Goal: Transaction & Acquisition: Purchase product/service

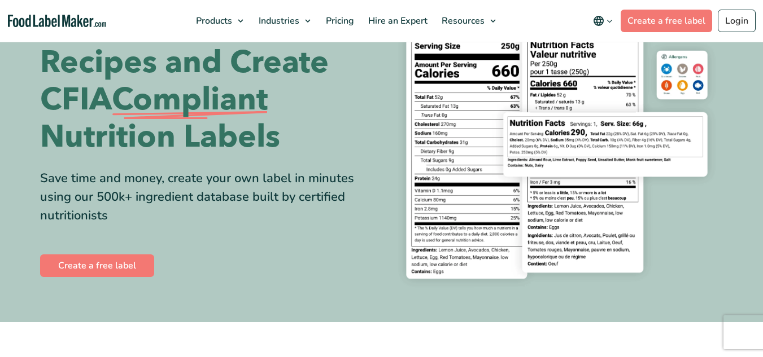
scroll to position [226, 0]
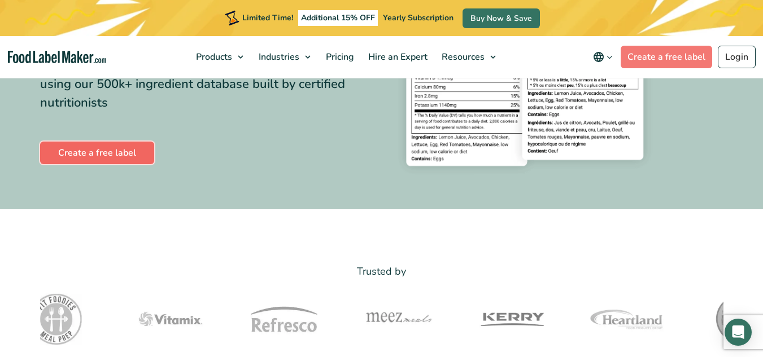
click at [69, 160] on link "Create a free label" at bounding box center [97, 153] width 114 height 23
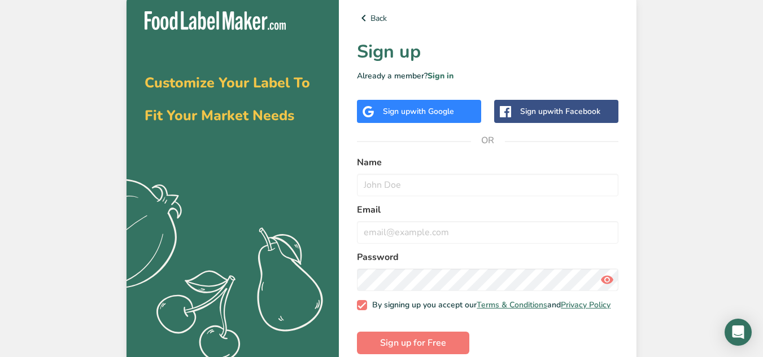
scroll to position [21, 0]
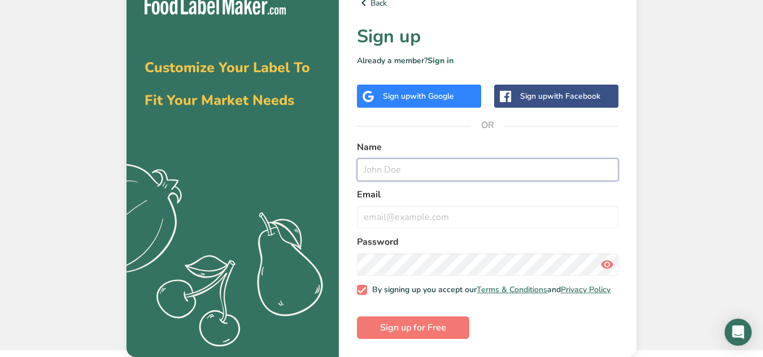
click at [437, 164] on input "text" at bounding box center [487, 170] width 261 height 23
type input "britt.arbanas@gmail.com"
drag, startPoint x: 375, startPoint y: 164, endPoint x: 253, endPoint y: 168, distance: 122.0
click at [253, 168] on section "Customize Your Label To Fit Your Market Needs .a{fill:#f5f3ed;} Back Sign up Al…" at bounding box center [381, 167] width 510 height 379
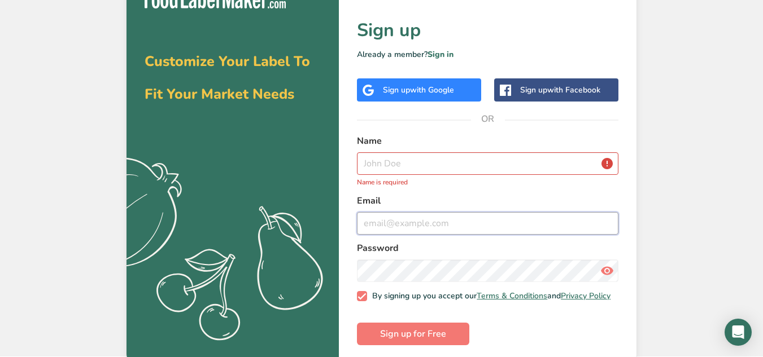
paste input "britt.arbanas@gmail.com"
type input "britt.arbanas@gmail.com"
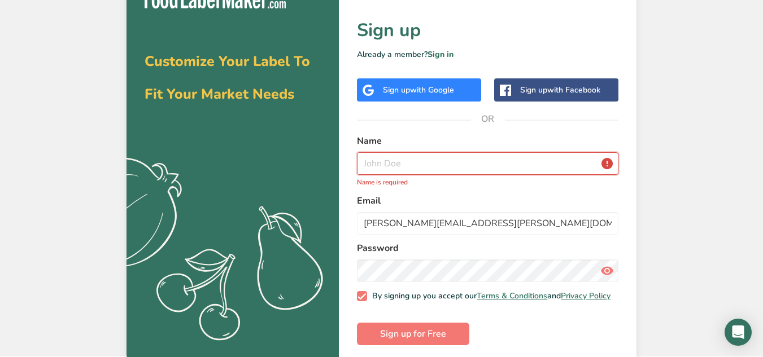
click at [421, 174] on input "text" at bounding box center [487, 163] width 261 height 23
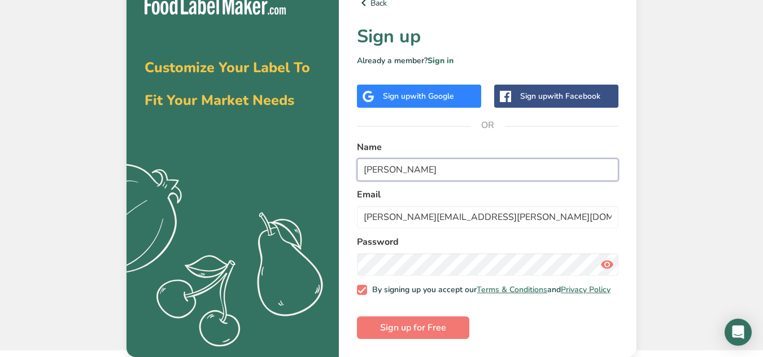
type input "brittany arbanas"
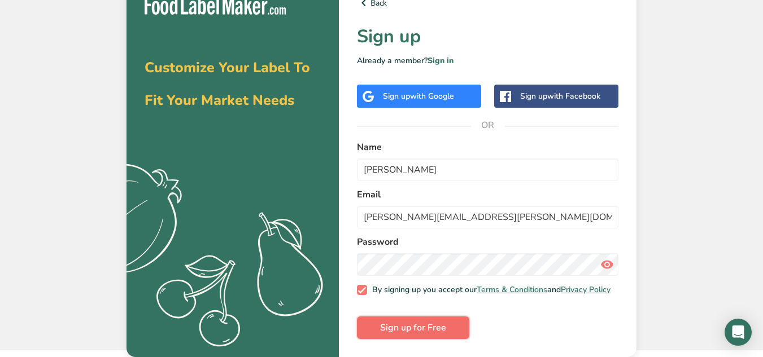
click at [432, 320] on button "Sign up for Free" at bounding box center [413, 328] width 112 height 23
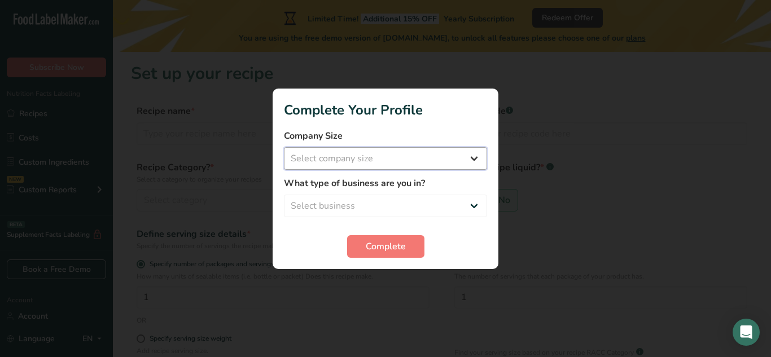
click at [362, 154] on select "Select company size Fewer than 10 Employees 10 to 50 Employees 51 to 500 Employ…" at bounding box center [385, 158] width 203 height 23
select select "1"
click at [284, 147] on select "Select company size Fewer than 10 Employees 10 to 50 Employees 51 to 500 Employ…" at bounding box center [385, 158] width 203 height 23
click at [390, 203] on select "Select business Packaged Food Manufacturer Restaurant & Cafe Bakery Meal Plans …" at bounding box center [385, 206] width 203 height 23
select select "1"
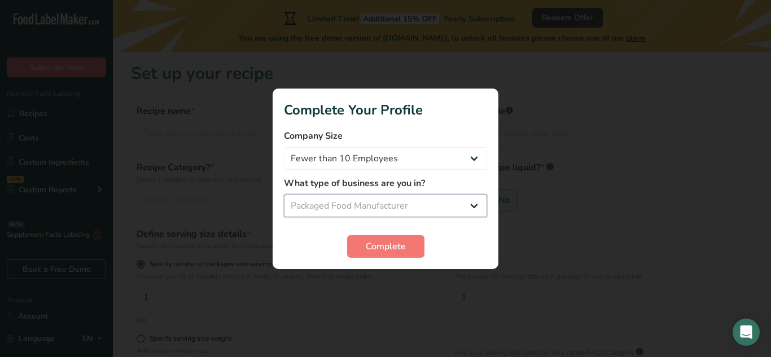
click at [284, 195] on select "Select business Packaged Food Manufacturer Restaurant & Cafe Bakery Meal Plans …" at bounding box center [385, 206] width 203 height 23
click at [379, 244] on span "Complete" at bounding box center [386, 247] width 40 height 14
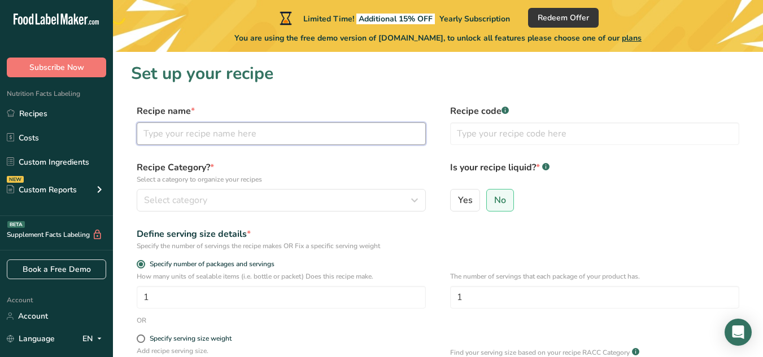
click at [200, 130] on input "text" at bounding box center [281, 134] width 289 height 23
click at [242, 134] on input "Sea Salted" at bounding box center [281, 134] width 289 height 23
type input "Sea Salted Butter"
click at [473, 137] on input "text" at bounding box center [594, 134] width 289 height 23
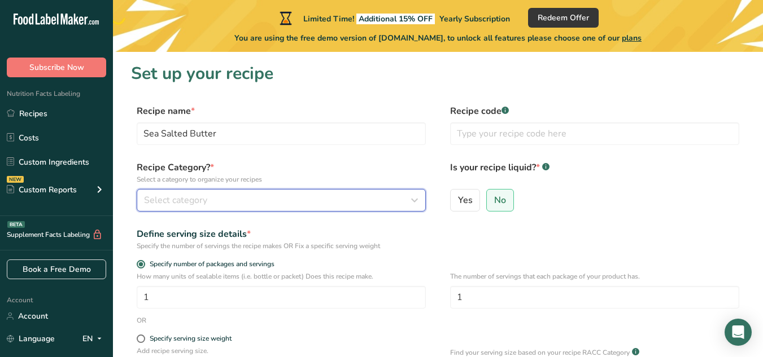
click at [220, 196] on div "Select category" at bounding box center [278, 201] width 268 height 14
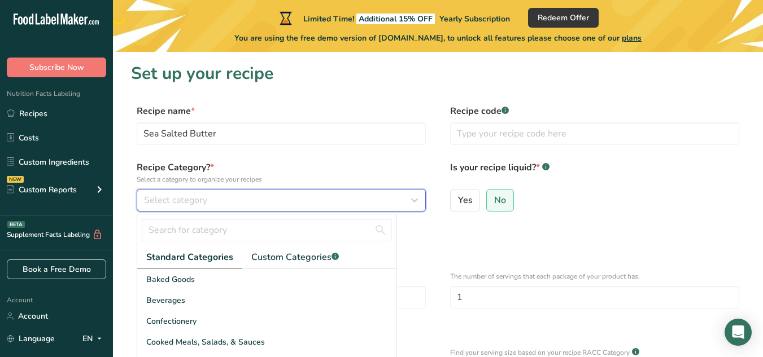
click at [193, 201] on span "Select category" at bounding box center [175, 201] width 63 height 14
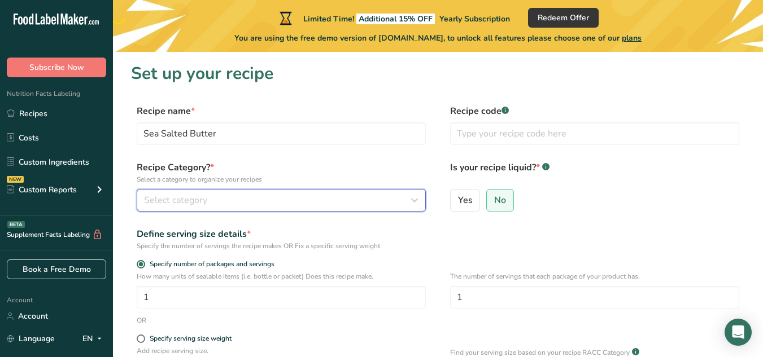
click at [195, 209] on button "Select category" at bounding box center [281, 200] width 289 height 23
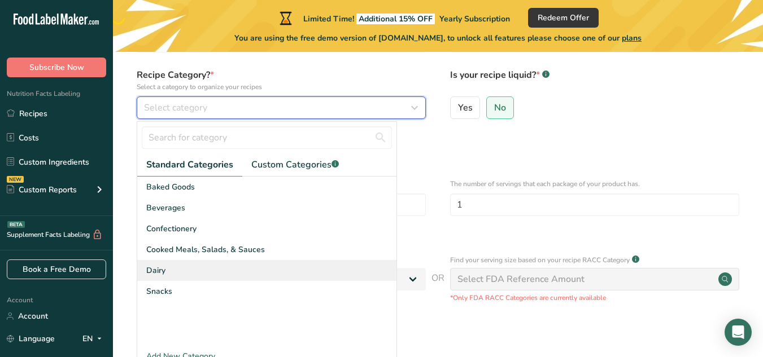
scroll to position [113, 0]
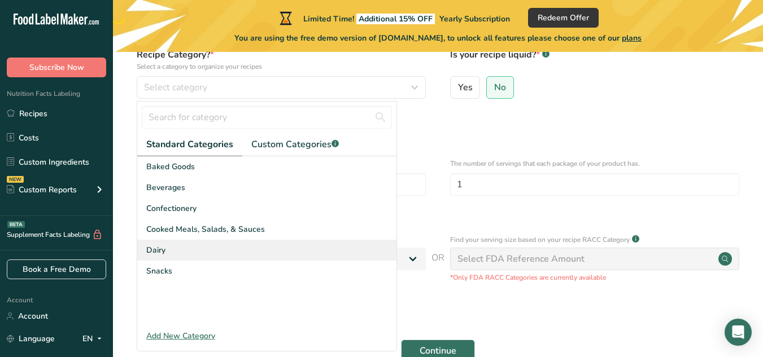
click at [180, 257] on div "Dairy" at bounding box center [266, 250] width 259 height 21
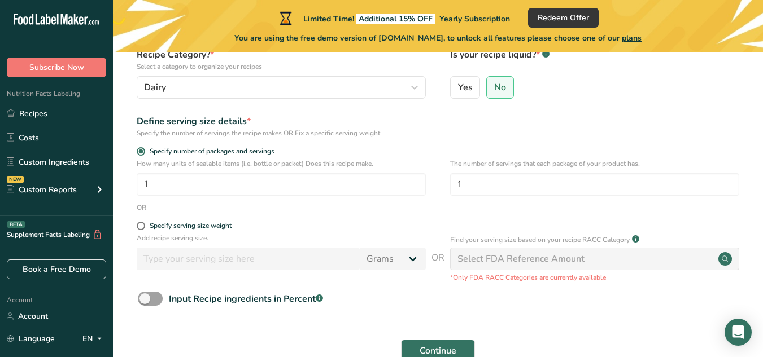
click at [570, 124] on div "Define serving size details * Specify the number of servings the recipe makes O…" at bounding box center [438, 127] width 614 height 24
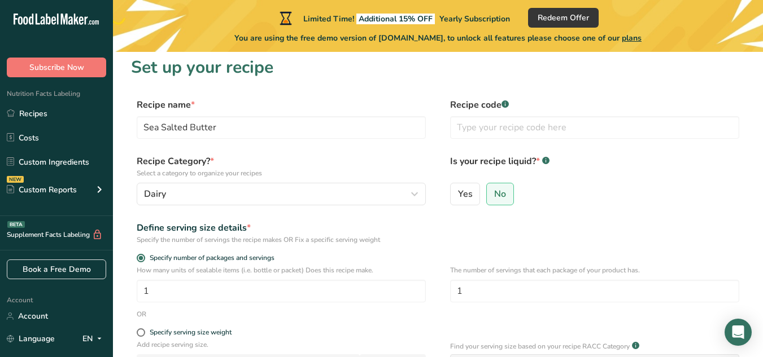
scroll to position [0, 0]
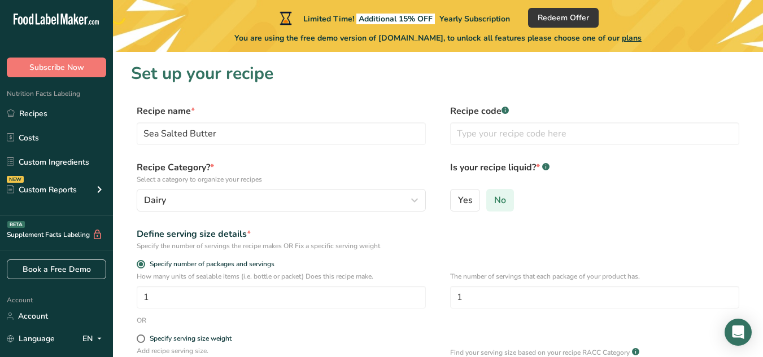
click at [500, 200] on span "No" at bounding box center [500, 200] width 12 height 11
click at [494, 200] on input "No" at bounding box center [490, 199] width 7 height 7
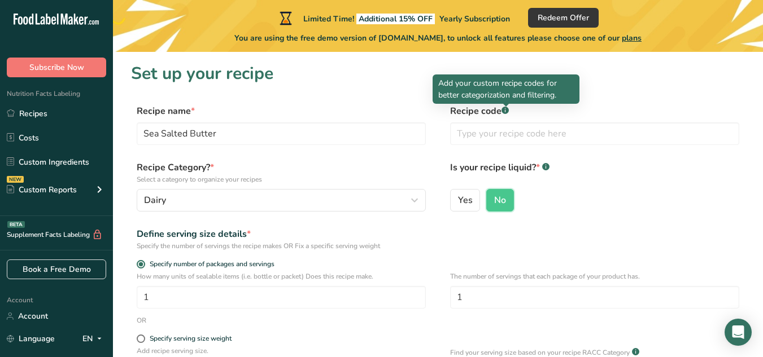
click at [505, 114] on div ".a-a{fill:#347362;}.b-a{fill:#fff;}" at bounding box center [504, 112] width 7 height 10
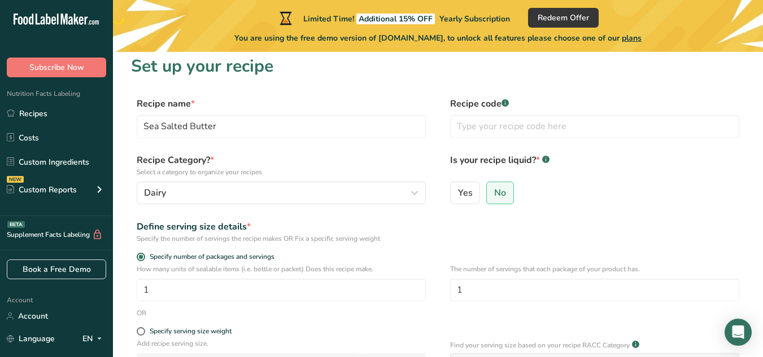
scroll to position [113, 0]
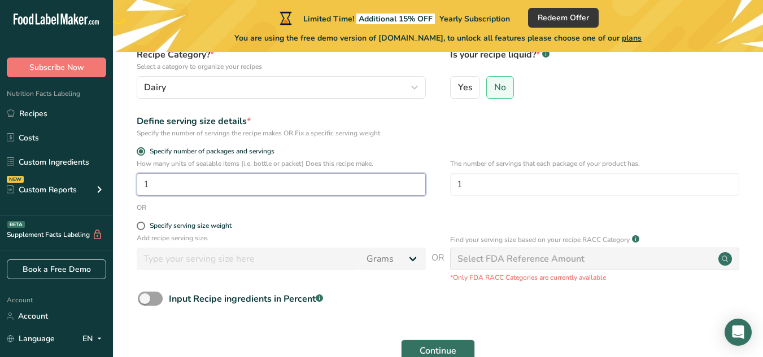
click at [149, 186] on input "1" at bounding box center [281, 184] width 289 height 23
drag, startPoint x: 146, startPoint y: 189, endPoint x: 137, endPoint y: 187, distance: 9.7
click at [137, 187] on input "1" at bounding box center [281, 184] width 289 height 23
type input "20"
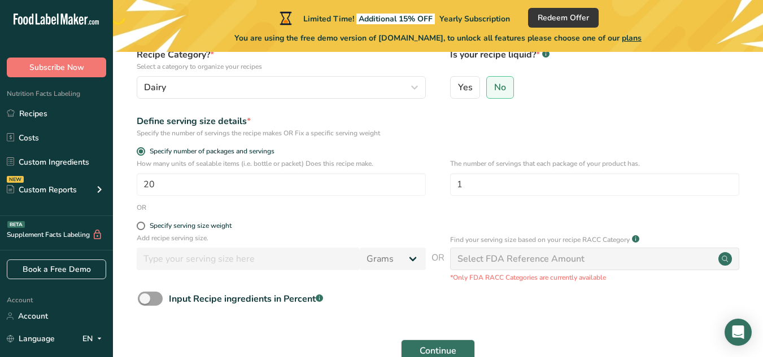
click at [269, 221] on form "Recipe name * Sea Salted Butter Recipe code .a-a{fill:#347362;}.b-a{fill:#fff;}…" at bounding box center [438, 181] width 614 height 378
click at [141, 222] on span at bounding box center [141, 226] width 8 height 8
click at [141, 222] on input "Specify serving size weight" at bounding box center [140, 225] width 7 height 7
radio input "true"
radio input "false"
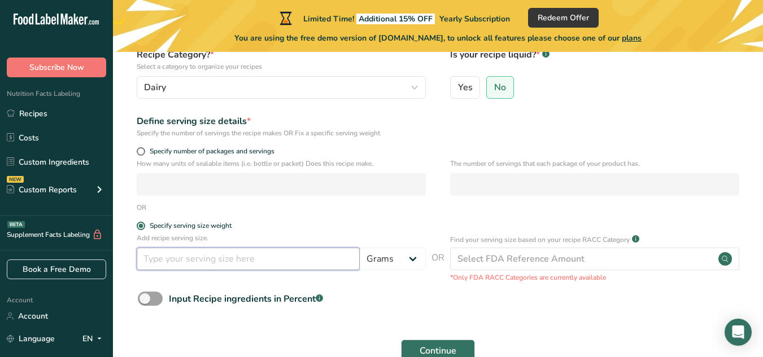
click at [155, 256] on input "number" at bounding box center [248, 259] width 223 height 23
type input "10"
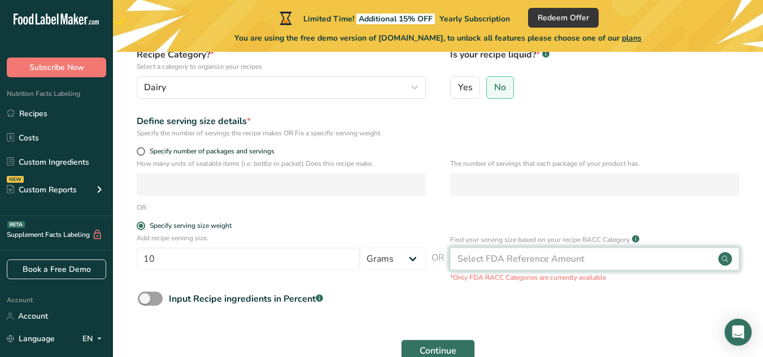
click at [503, 259] on div "Select FDA Reference Amount" at bounding box center [520, 259] width 127 height 14
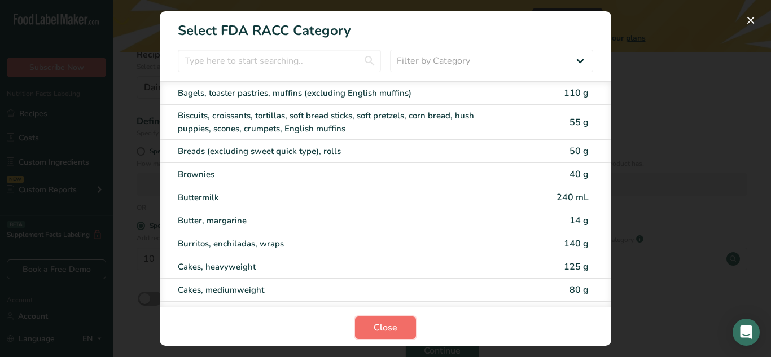
click at [407, 325] on button "Close" at bounding box center [385, 328] width 61 height 23
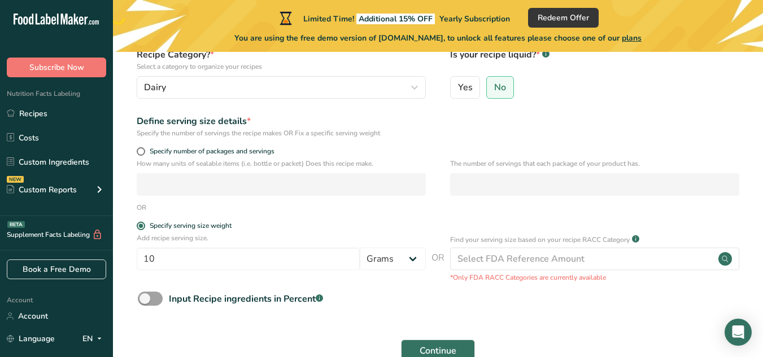
click at [326, 316] on form "Recipe name * Sea Salted Butter Recipe code .a-a{fill:#347362;}.b-a{fill:#fff;}…" at bounding box center [438, 181] width 614 height 378
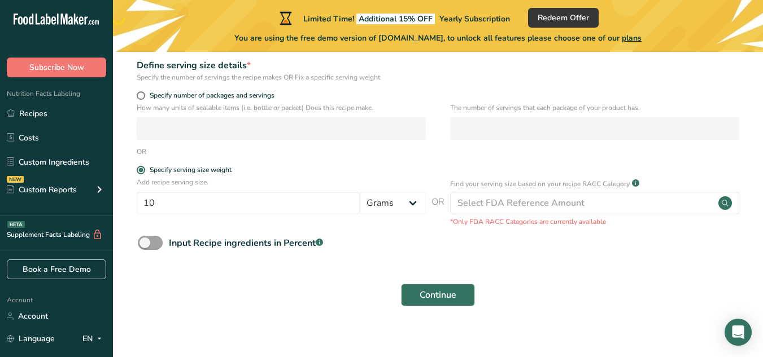
scroll to position [169, 0]
click at [154, 242] on span at bounding box center [150, 242] width 25 height 14
click at [145, 242] on input "Input Recipe ingredients in Percent .a-a{fill:#347362;}.b-a{fill:#fff;}" at bounding box center [141, 242] width 7 height 7
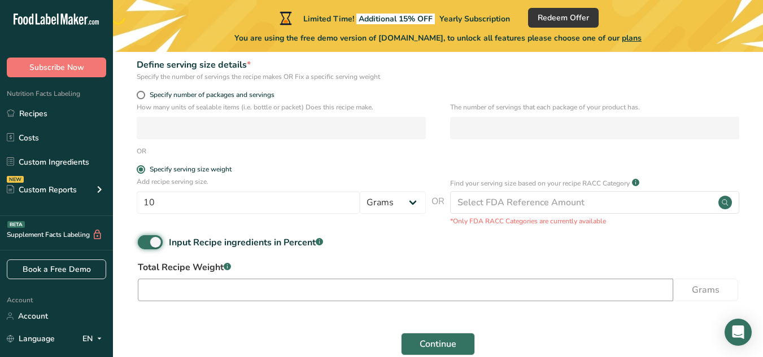
scroll to position [226, 0]
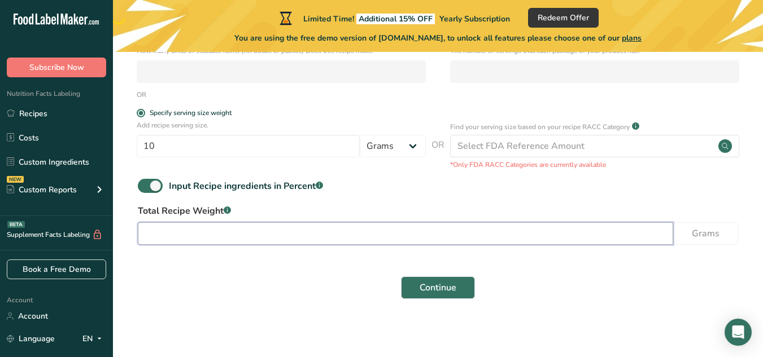
click at [200, 229] on input "number" at bounding box center [405, 233] width 535 height 23
click at [157, 184] on span at bounding box center [150, 186] width 25 height 14
click at [145, 184] on input "Input Recipe ingredients in Percent .a-a{fill:#347362;}.b-a{fill:#fff;}" at bounding box center [141, 185] width 7 height 7
checkbox input "false"
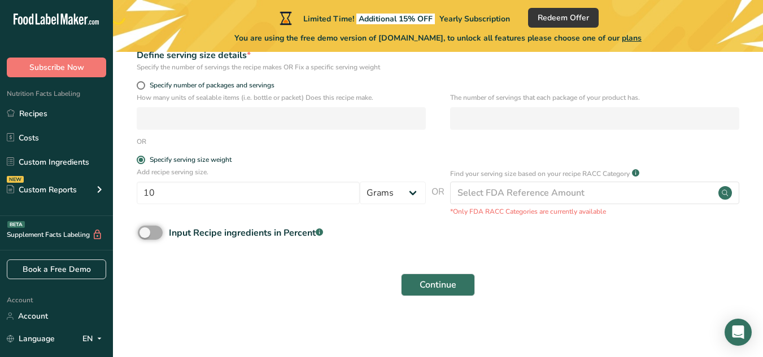
scroll to position [179, 0]
click at [420, 287] on button "Continue" at bounding box center [438, 285] width 74 height 23
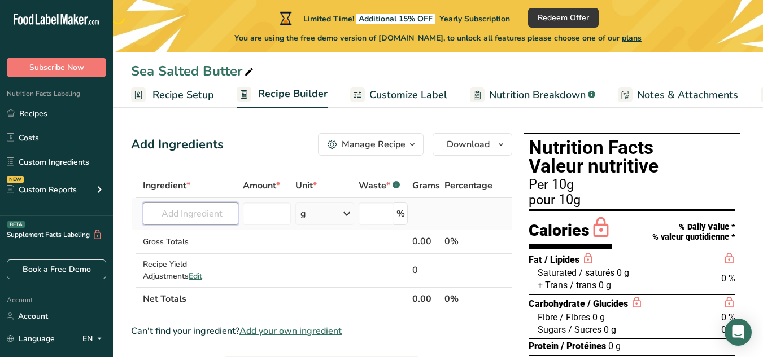
click at [198, 209] on input "text" at bounding box center [190, 214] width 95 height 23
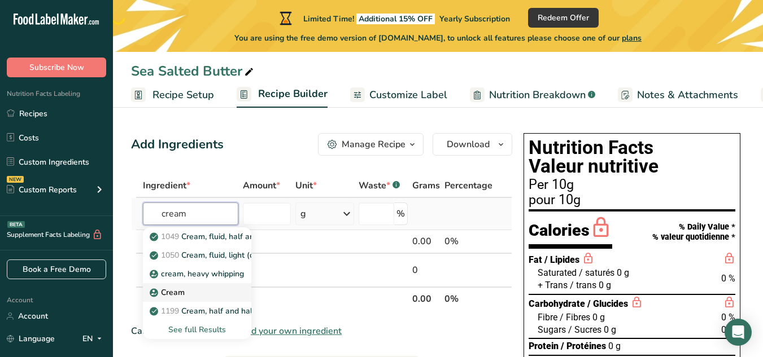
type input "cream"
click at [175, 291] on p "Cream" at bounding box center [168, 293] width 33 height 12
type input "Cream"
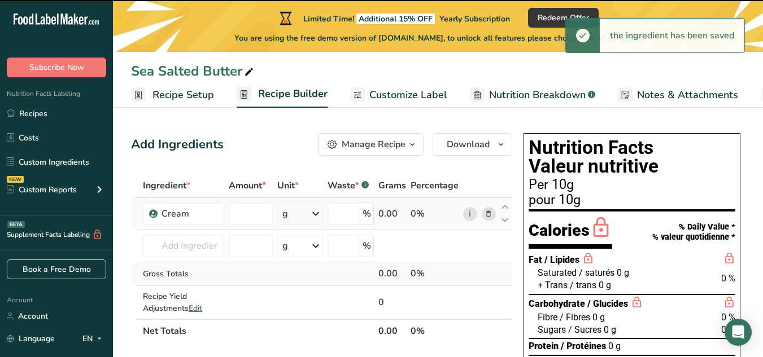
type input "0"
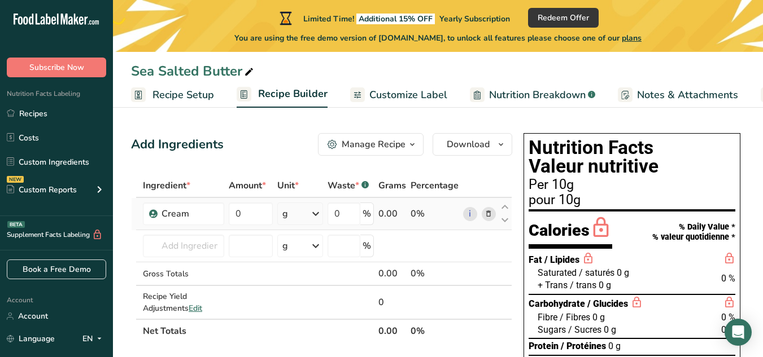
click at [438, 216] on div "0%" at bounding box center [434, 214] width 48 height 14
click at [421, 212] on div "0%" at bounding box center [434, 214] width 48 height 14
drag, startPoint x: 417, startPoint y: 212, endPoint x: 410, endPoint y: 213, distance: 7.0
click at [410, 213] on td "0%" at bounding box center [434, 214] width 53 height 32
click at [410, 216] on td "0%" at bounding box center [434, 214] width 53 height 32
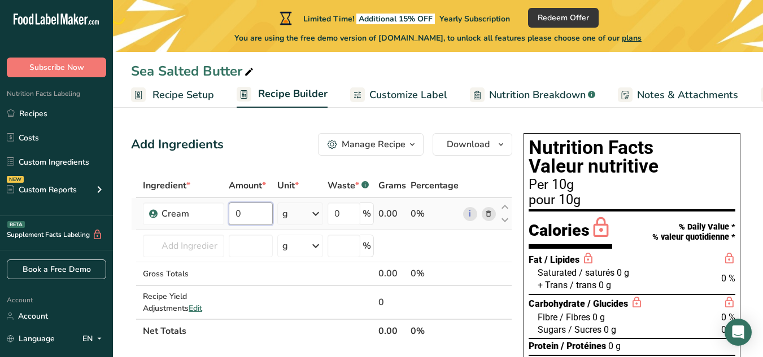
click at [241, 217] on input "0" at bounding box center [251, 214] width 44 height 23
click at [234, 213] on input "0" at bounding box center [251, 214] width 44 height 23
type input "8.2"
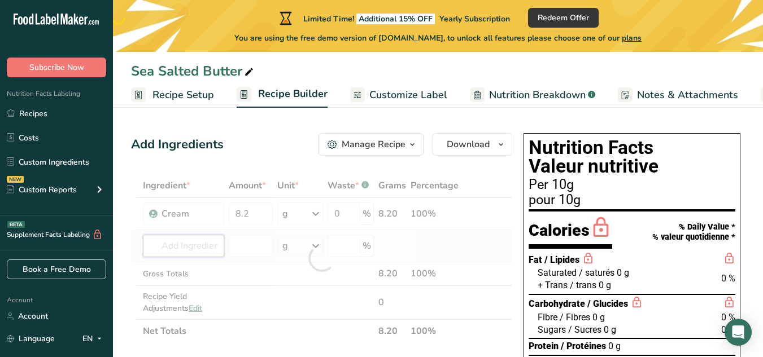
click at [202, 251] on div "Ingredient * Amount * Unit * Waste * .a-a{fill:#347362;}.b-a{fill:#fff;} Grams …" at bounding box center [321, 258] width 381 height 169
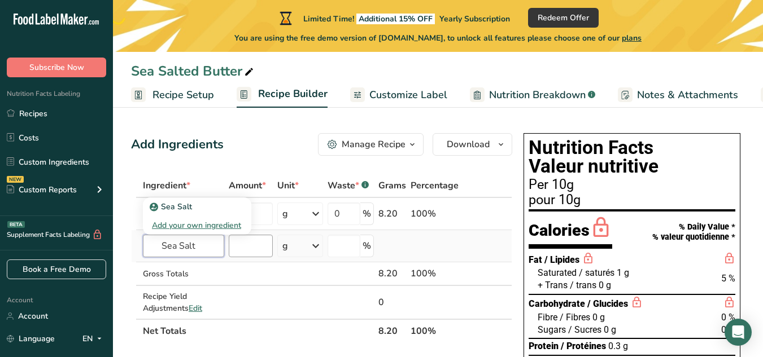
type input "Sea Salt"
click at [268, 246] on input "number" at bounding box center [251, 246] width 44 height 23
click at [243, 239] on input "1.85" at bounding box center [251, 246] width 44 height 23
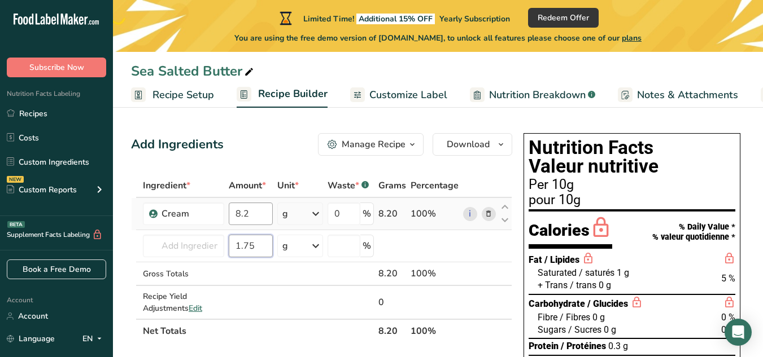
type input "1.75"
click at [254, 218] on input "8.2" at bounding box center [251, 214] width 44 height 23
type input "8.25"
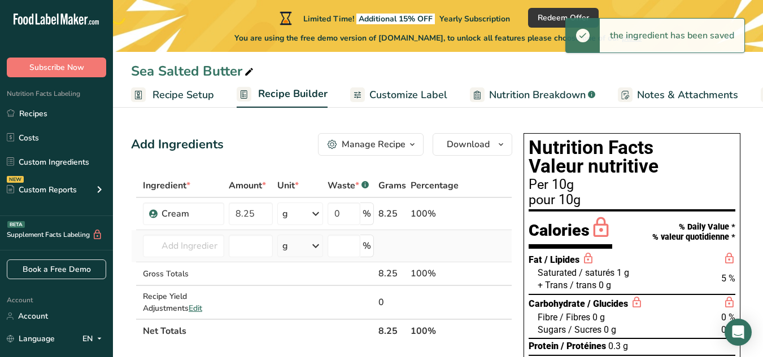
click at [226, 252] on td at bounding box center [250, 246] width 49 height 32
click at [195, 247] on input "text" at bounding box center [183, 246] width 81 height 23
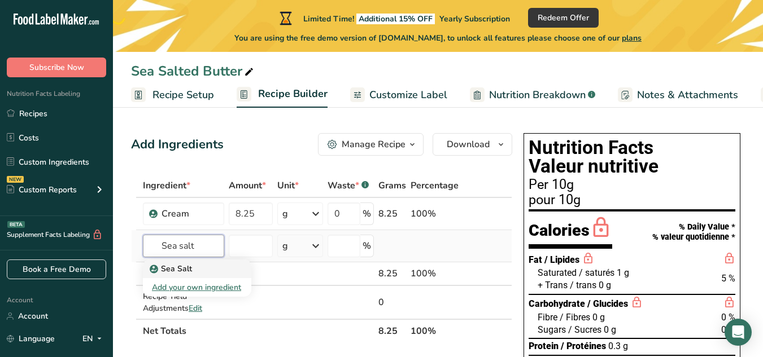
type input "Sea salt"
click at [185, 270] on p "Sea Salt" at bounding box center [172, 269] width 40 height 12
type input "Sea Salt"
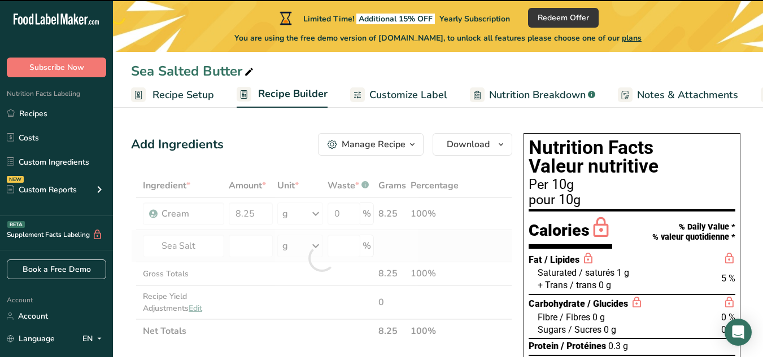
type input "0"
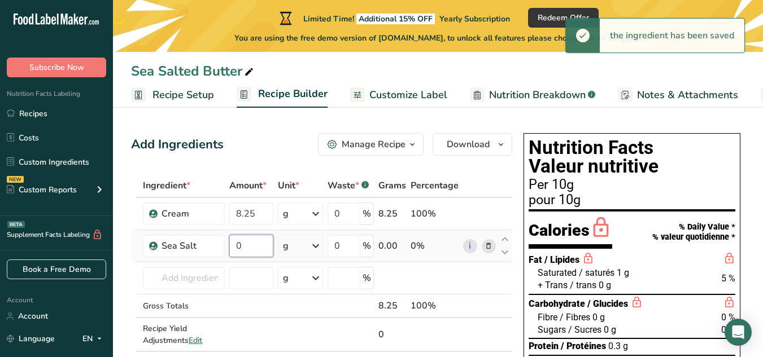
click at [252, 254] on input "0" at bounding box center [251, 246] width 44 height 23
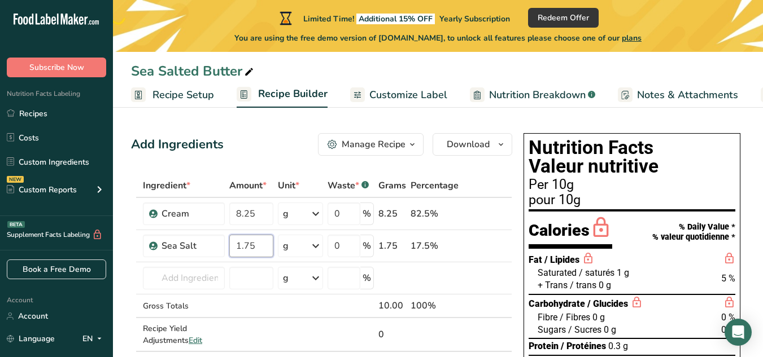
type input "1.75"
click at [263, 148] on div "Add Ingredients Manage Recipe Delete Recipe Duplicate Recipe Scale Recipe Save …" at bounding box center [321, 144] width 381 height 23
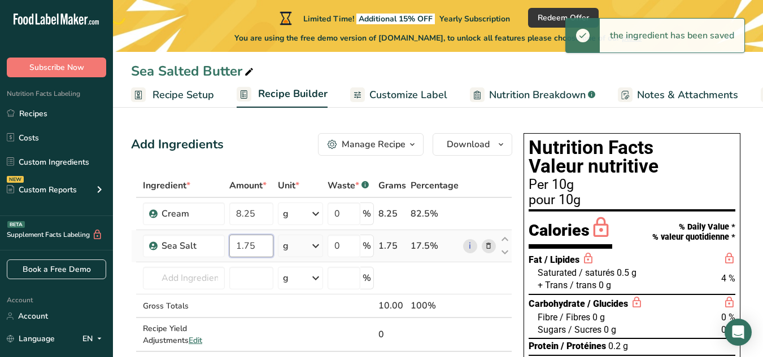
drag, startPoint x: 255, startPoint y: 244, endPoint x: 225, endPoint y: 243, distance: 29.9
click at [225, 243] on tr "Sea Salt 1.75 g Weight Units g kg mg See more Volume Units l Volume units requi…" at bounding box center [322, 246] width 380 height 32
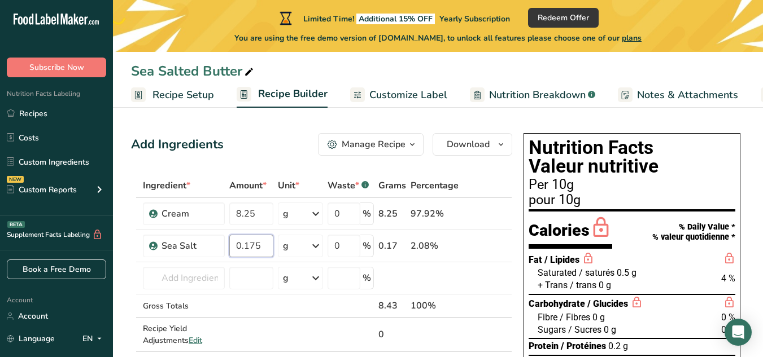
type input "0.175"
click at [294, 151] on div "Add Ingredients Manage Recipe Delete Recipe Duplicate Recipe Scale Recipe Save …" at bounding box center [321, 144] width 381 height 23
click at [159, 138] on div "Add Ingredients" at bounding box center [177, 145] width 93 height 19
click at [467, 150] on span "Download" at bounding box center [468, 145] width 43 height 14
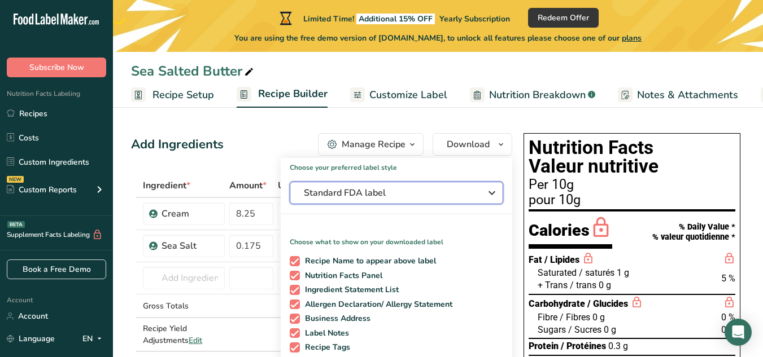
click at [410, 194] on span "Standard FDA label" at bounding box center [388, 193] width 169 height 14
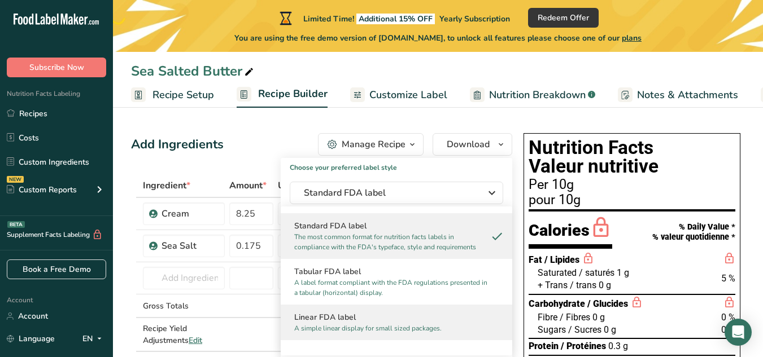
click at [372, 318] on h2 "Linear FDA label" at bounding box center [396, 318] width 204 height 12
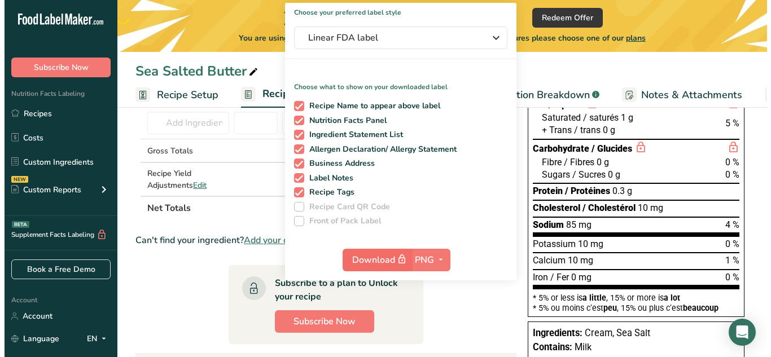
scroll to position [169, 0]
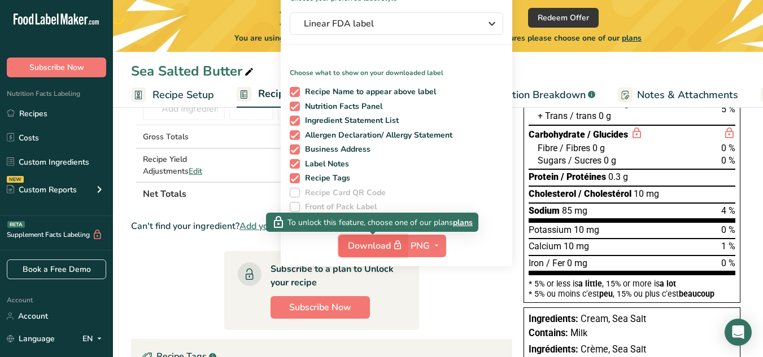
click at [387, 247] on span "Download" at bounding box center [376, 246] width 56 height 14
click at [462, 222] on span "plans" at bounding box center [463, 223] width 20 height 12
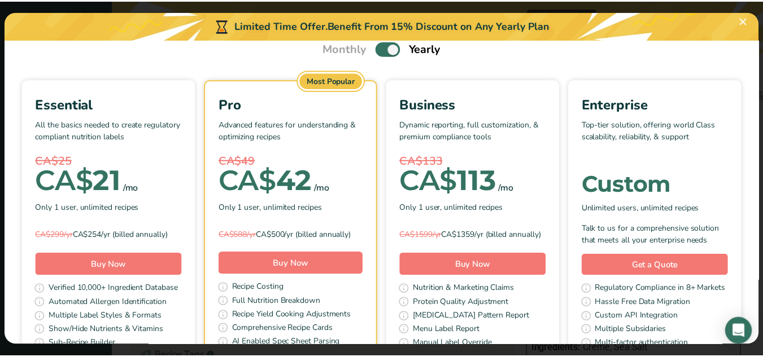
scroll to position [56, 0]
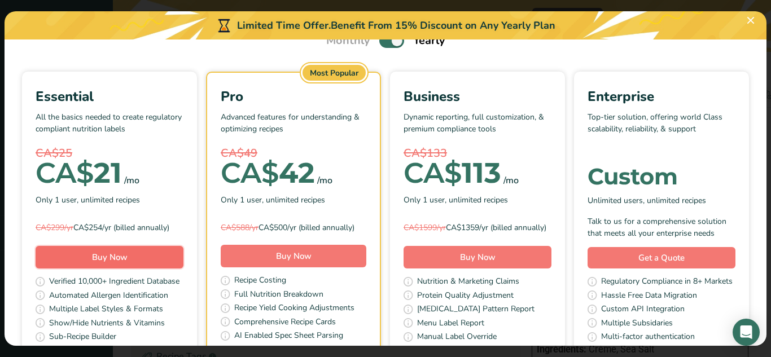
click at [128, 263] on span "Buy Now" at bounding box center [110, 257] width 36 height 11
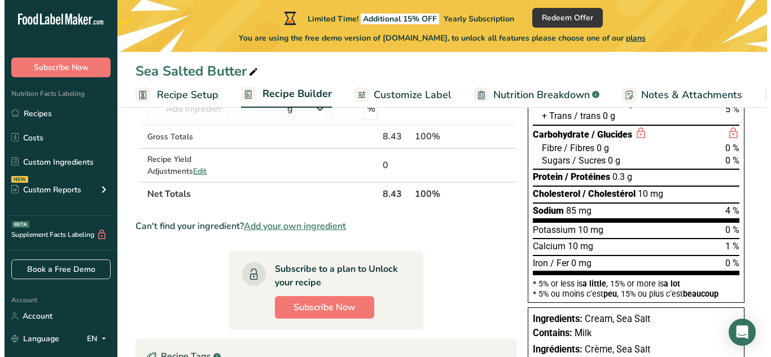
scroll to position [226, 0]
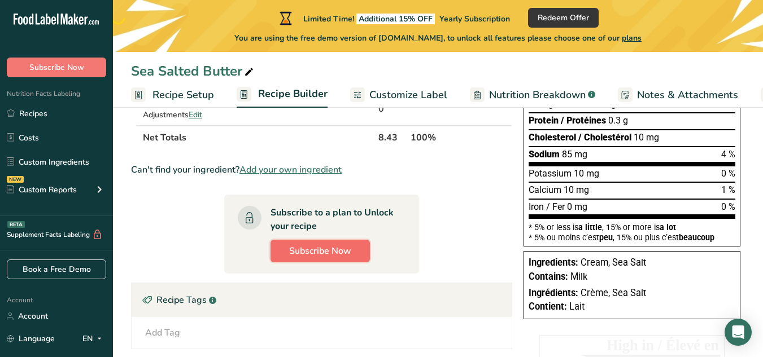
click at [313, 255] on span "Subscribe Now" at bounding box center [320, 251] width 62 height 14
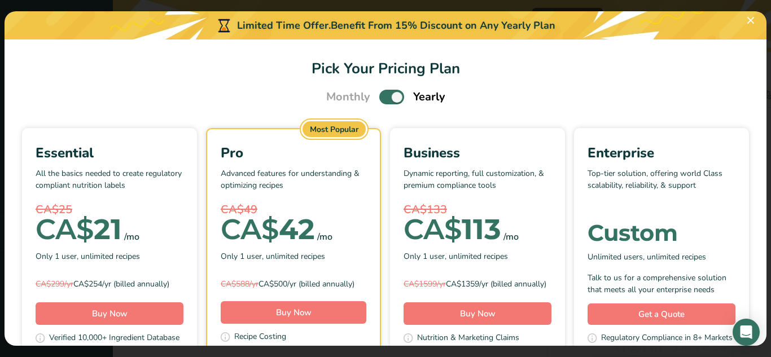
click at [383, 97] on span "Pick Your Pricing Plan Modal" at bounding box center [391, 97] width 25 height 14
click at [383, 97] on input "Pick Your Pricing Plan Modal" at bounding box center [382, 97] width 7 height 7
checkbox input "false"
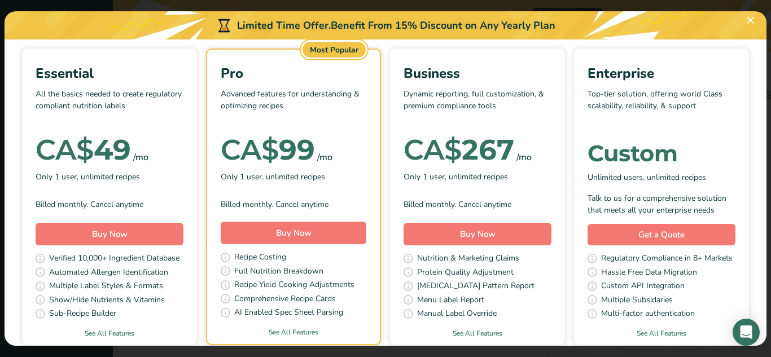
scroll to position [113, 0]
